Goal: Transaction & Acquisition: Purchase product/service

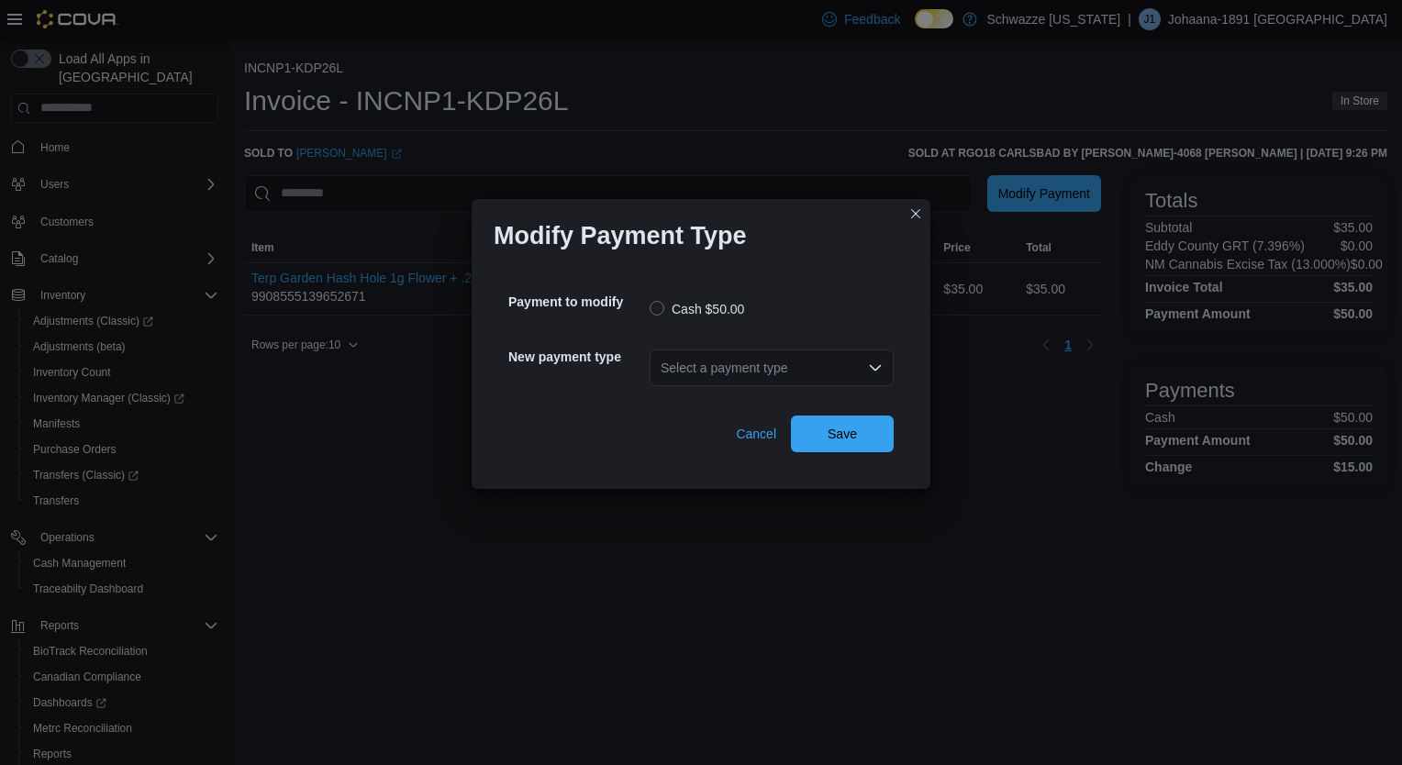
click at [812, 380] on div "Select a payment type" at bounding box center [772, 368] width 244 height 37
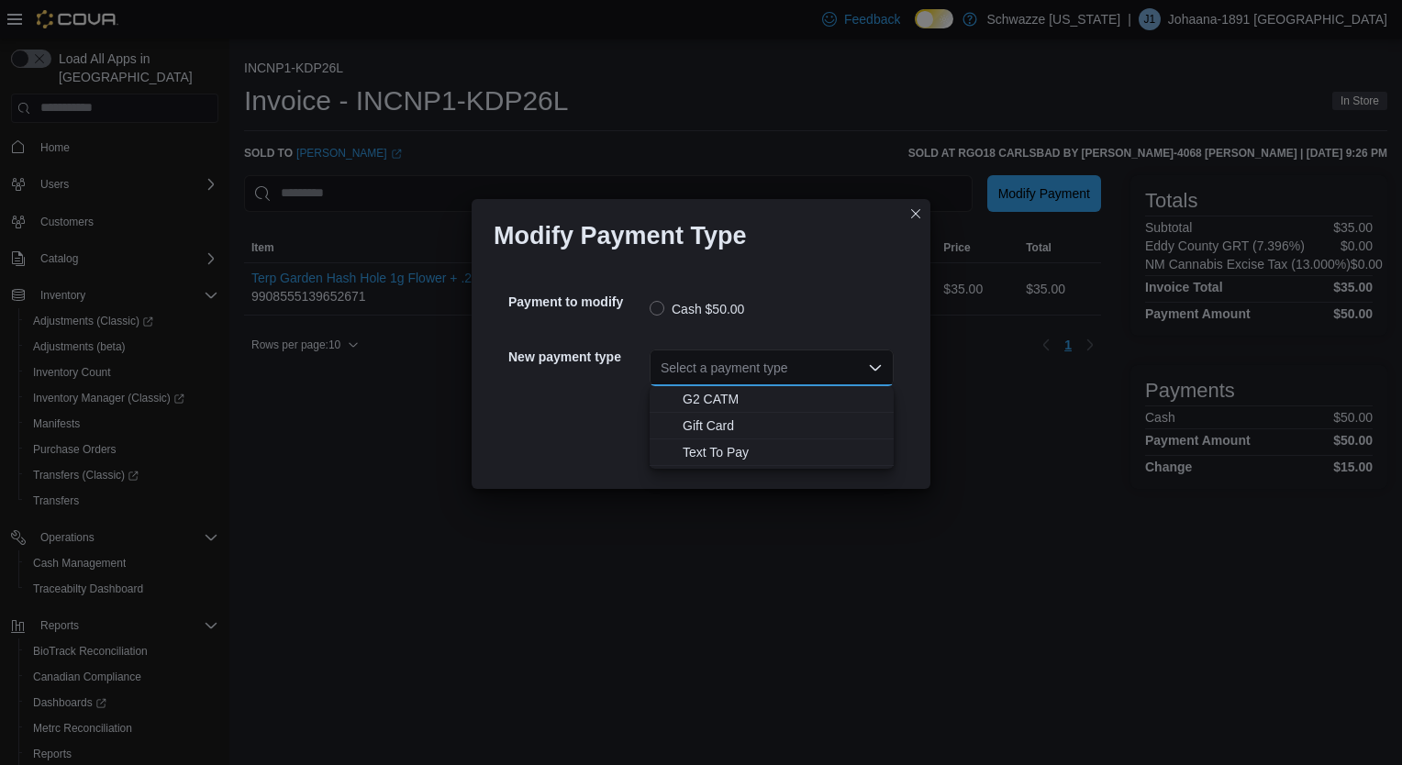
click at [943, 90] on div "Modify Payment Type Payment to modify Cash $50.00 New payment type Select a pay…" at bounding box center [701, 382] width 1402 height 765
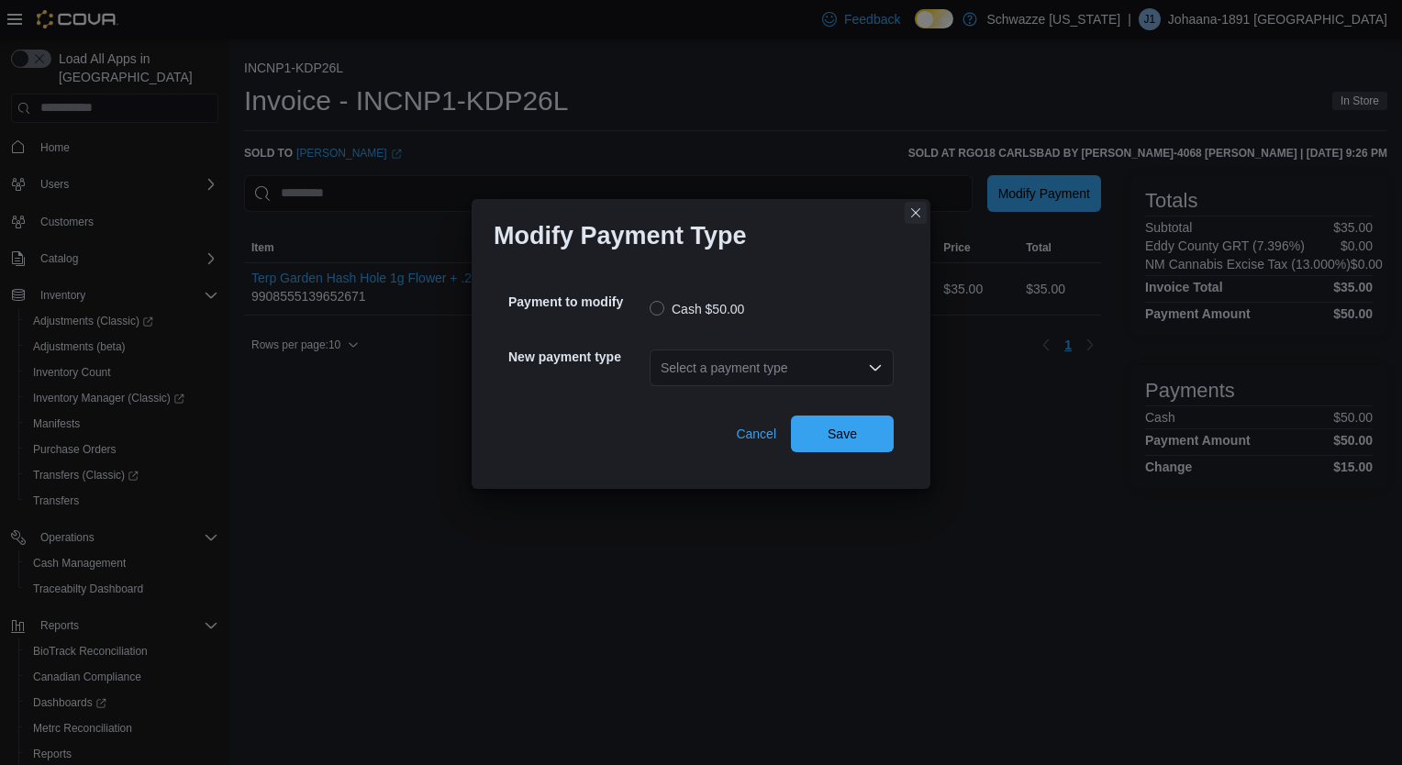
click at [912, 206] on button "Closes this modal window" at bounding box center [916, 213] width 22 height 22
click at [774, 358] on div "Select a payment type" at bounding box center [772, 368] width 244 height 37
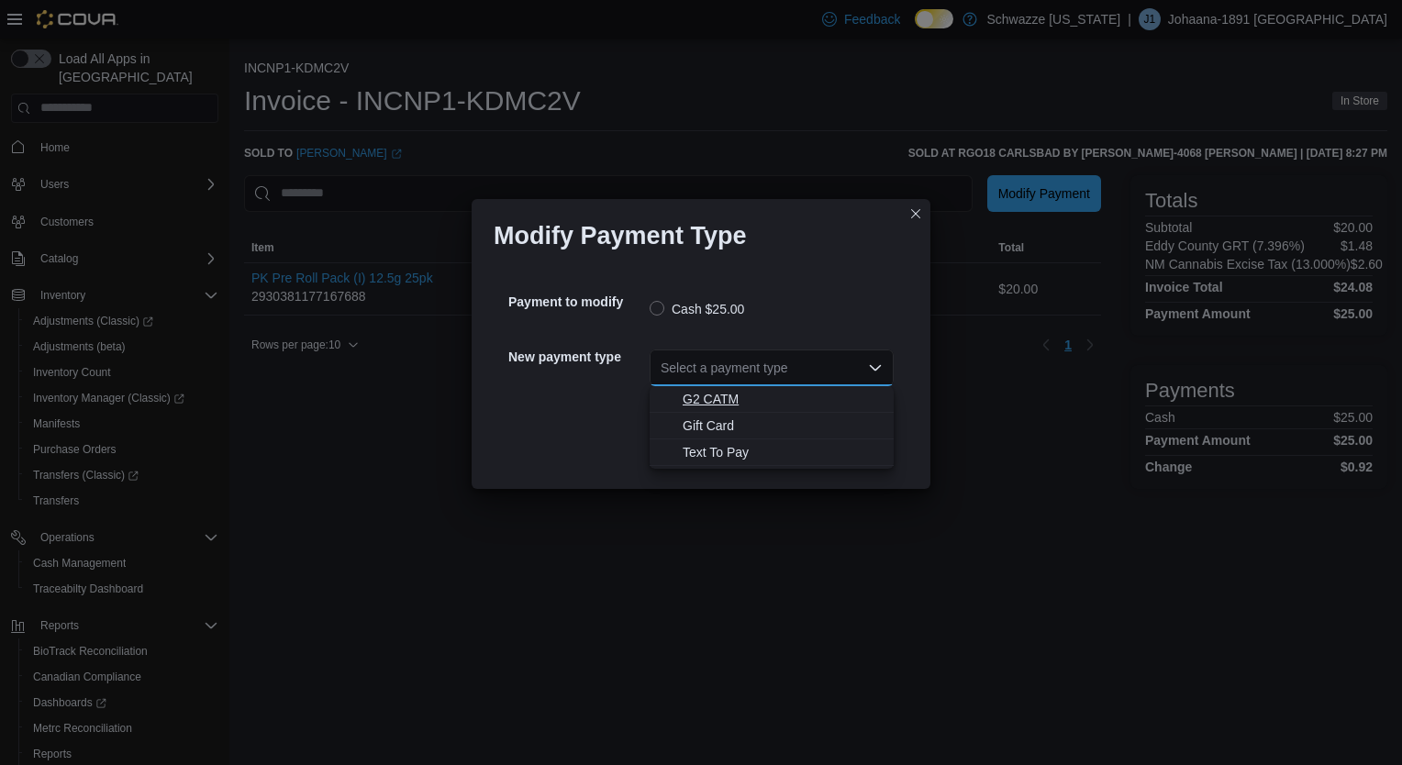
click at [705, 406] on span "G2 CATM" at bounding box center [783, 399] width 200 height 18
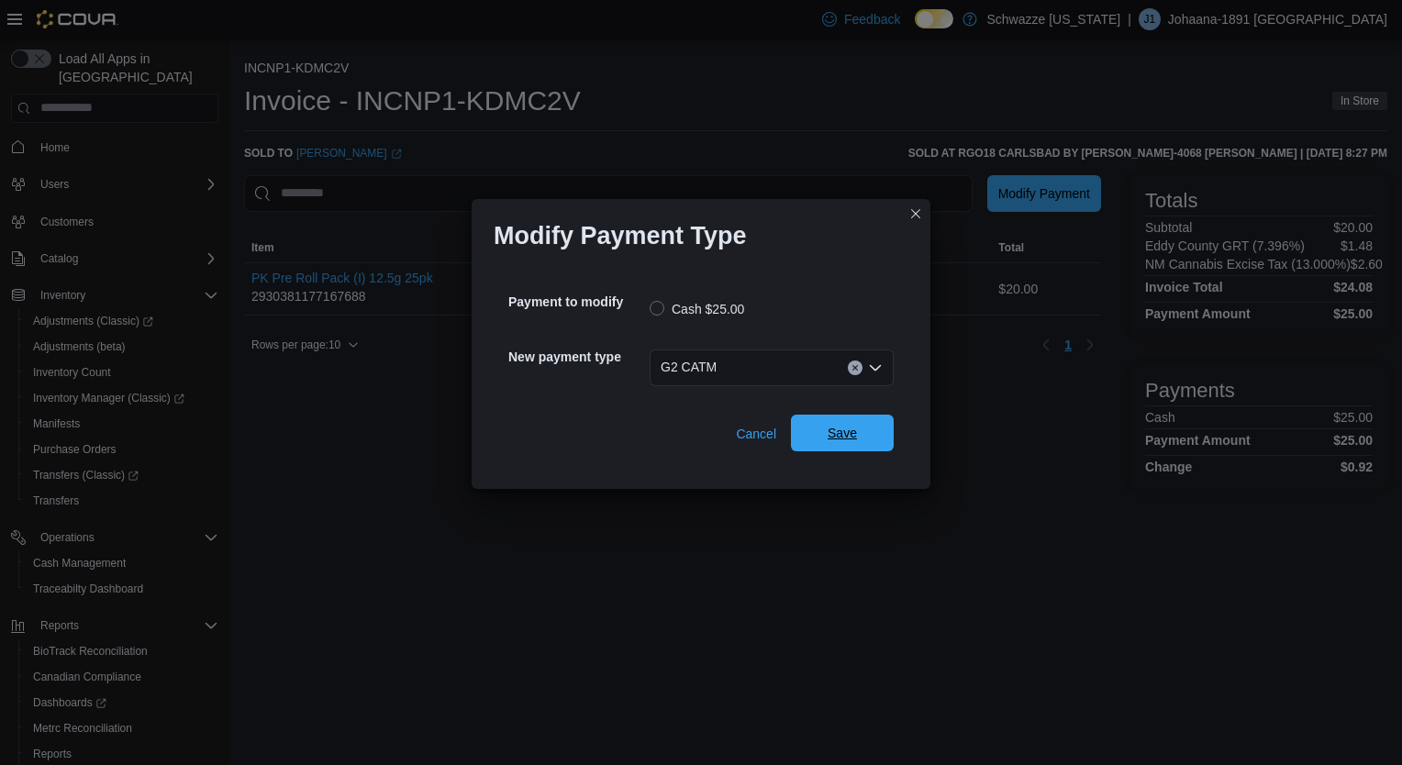
click at [831, 434] on span "Save" at bounding box center [842, 433] width 29 height 18
